Goal: Information Seeking & Learning: Learn about a topic

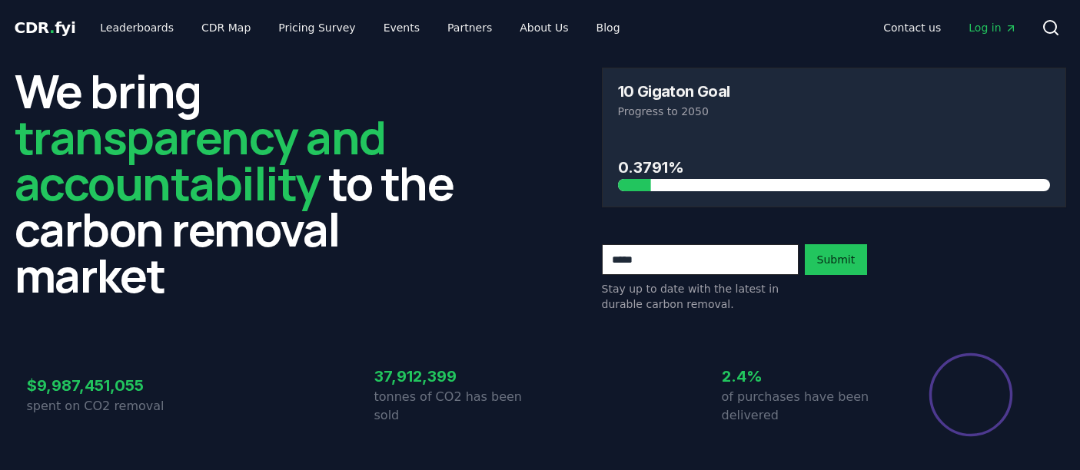
scroll to position [942, 0]
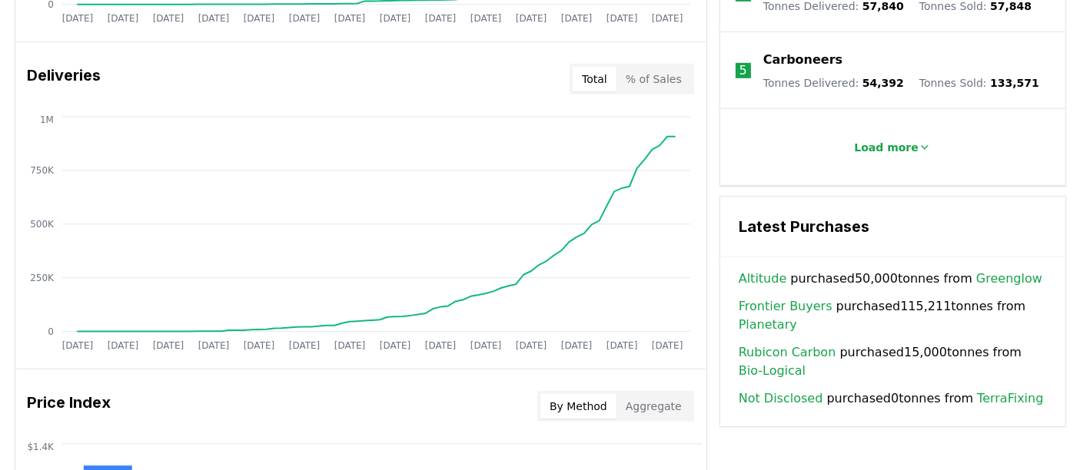
drag, startPoint x: 731, startPoint y: 233, endPoint x: 1024, endPoint y: 232, distance: 292.8
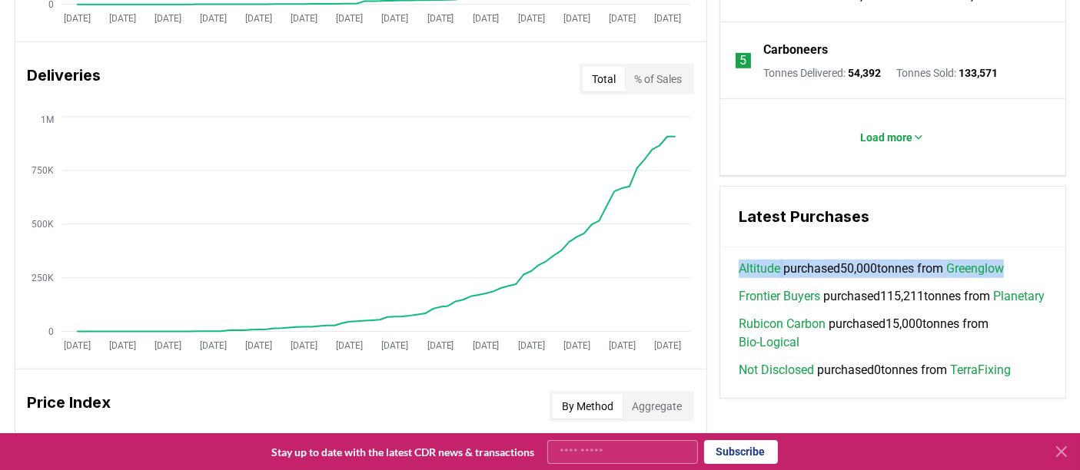
drag, startPoint x: 1024, startPoint y: 232, endPoint x: 739, endPoint y: 237, distance: 284.4
click at [739, 260] on div "Altitude purchased 50,000 tonnes from Greenglow" at bounding box center [892, 269] width 308 height 18
click at [724, 202] on div "Latest Purchases" at bounding box center [892, 217] width 345 height 61
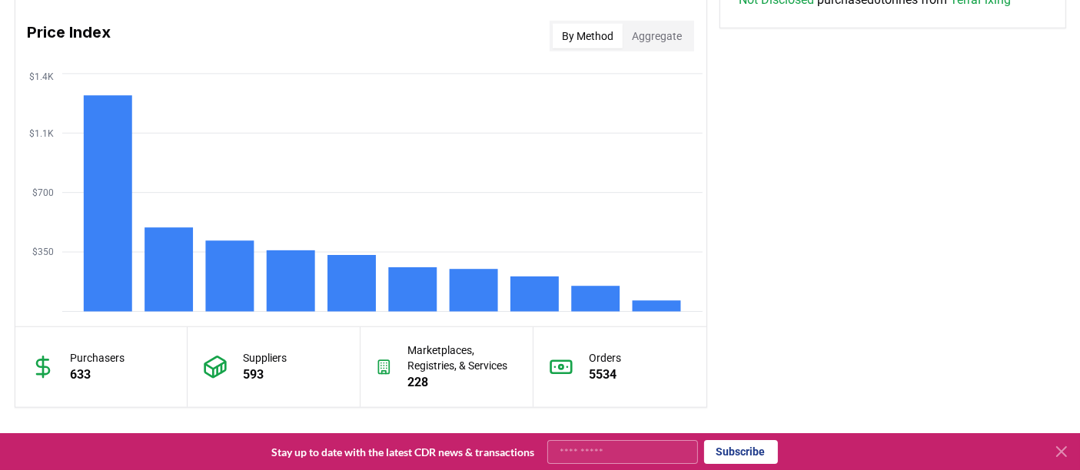
scroll to position [1316, 0]
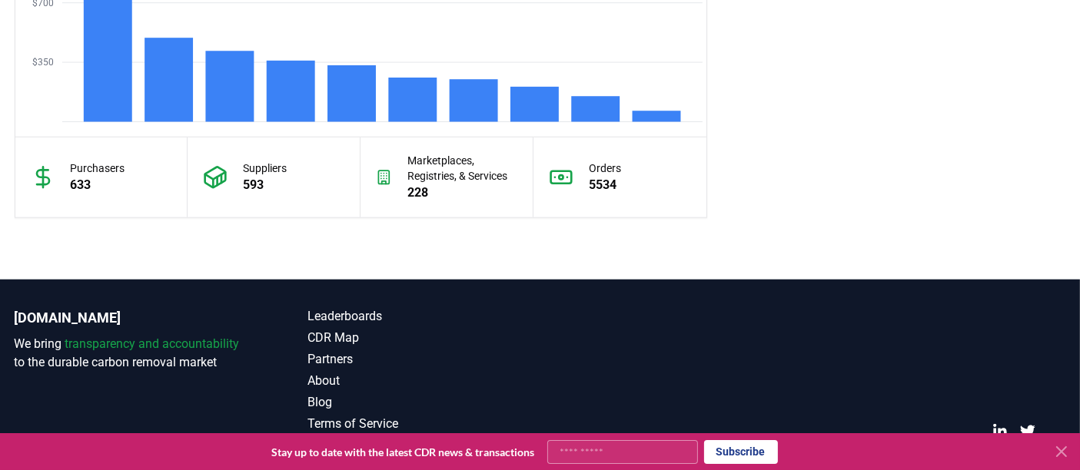
click at [1062, 456] on icon at bounding box center [1061, 452] width 18 height 18
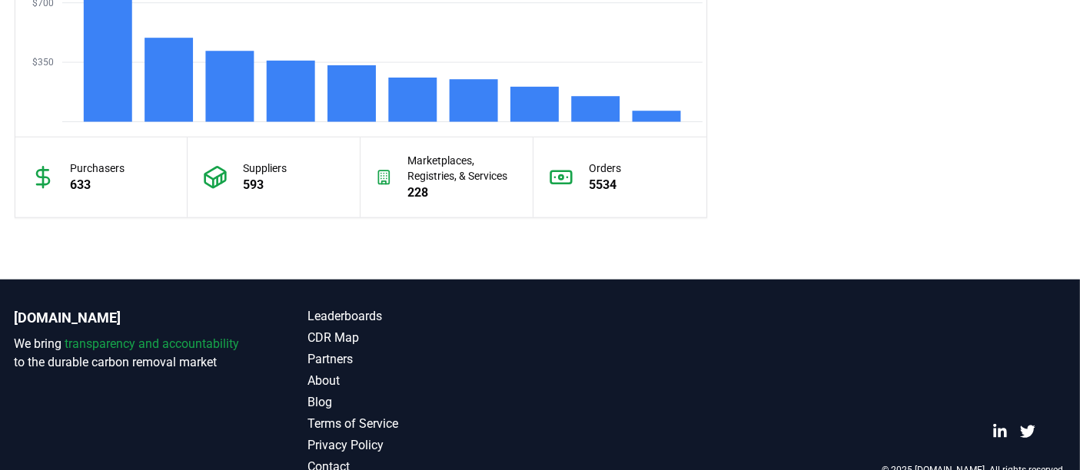
click at [609, 317] on div "© 2025 [DOMAIN_NAME]. All rights reserved." at bounding box center [834, 391] width 464 height 169
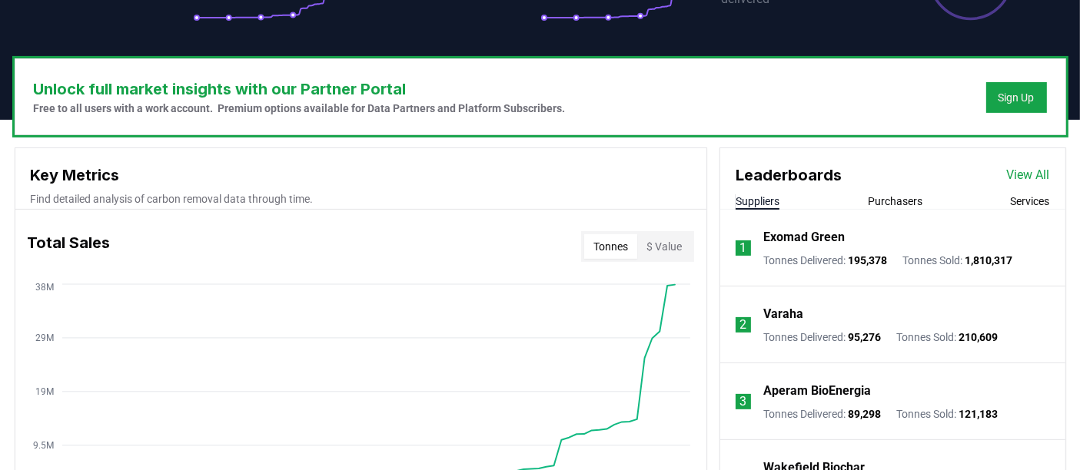
scroll to position [0, 0]
